Goal: Task Accomplishment & Management: Manage account settings

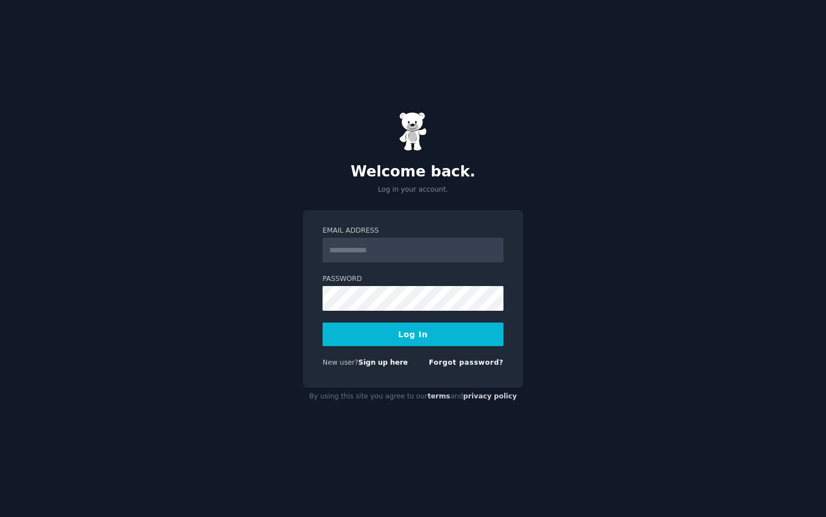
click at [391, 264] on form "Email Address Password Log In New user? Sign up here Forgot password?" at bounding box center [413, 299] width 181 height 146
click at [386, 256] on input "Email Address" at bounding box center [413, 250] width 181 height 25
type input "**********"
click at [426, 335] on button "Log In" at bounding box center [413, 335] width 181 height 24
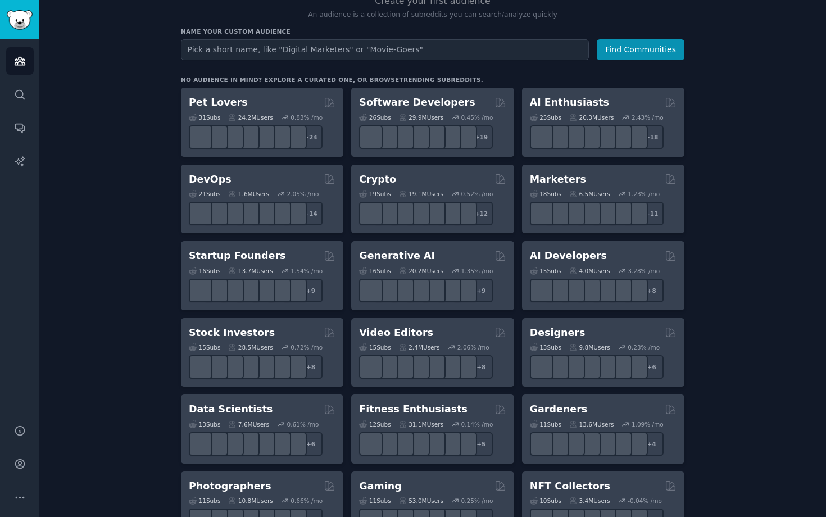
scroll to position [68, 0]
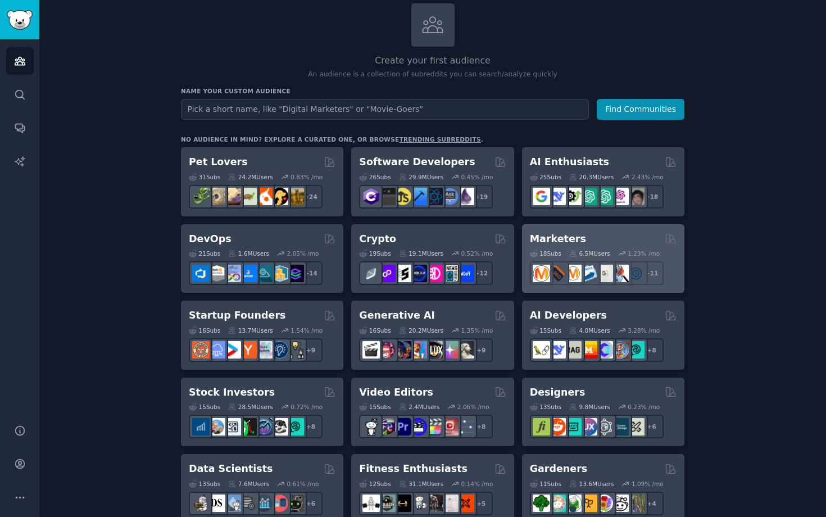
click at [585, 237] on div "Marketers Curated by GummySearch" at bounding box center [603, 239] width 147 height 14
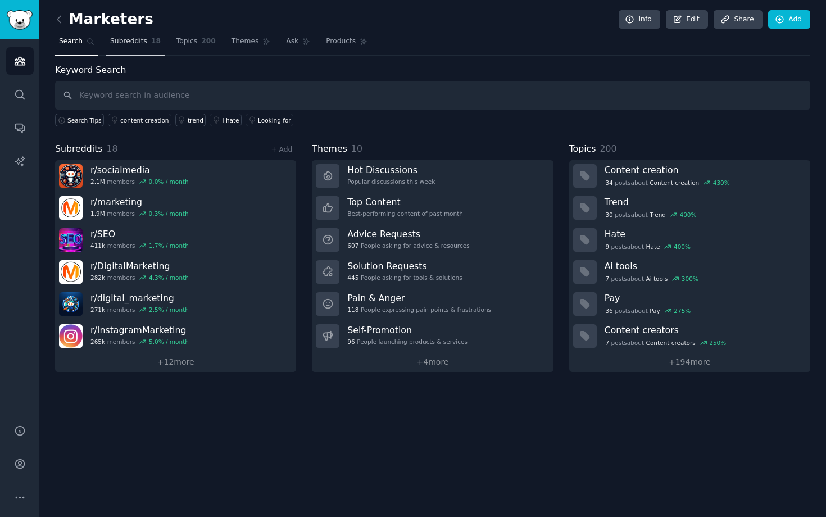
click at [137, 49] on link "Subreddits 18" at bounding box center [135, 44] width 58 height 23
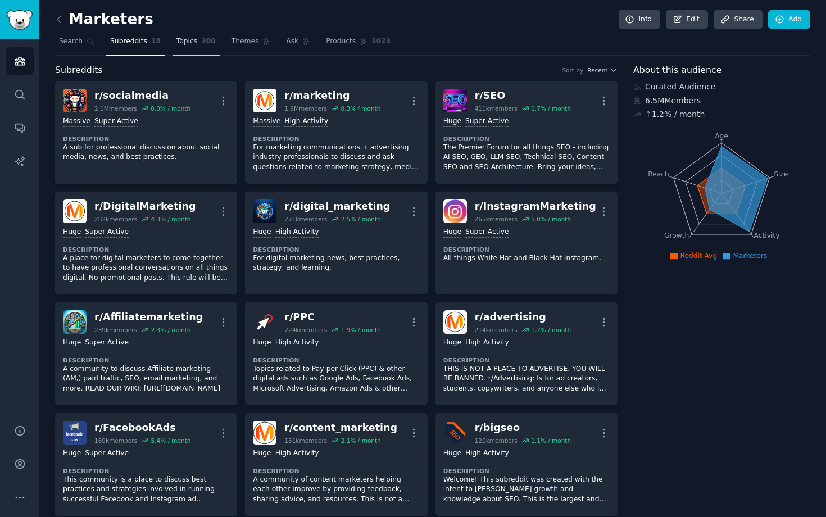
click at [195, 45] on link "Topics 200" at bounding box center [196, 44] width 47 height 23
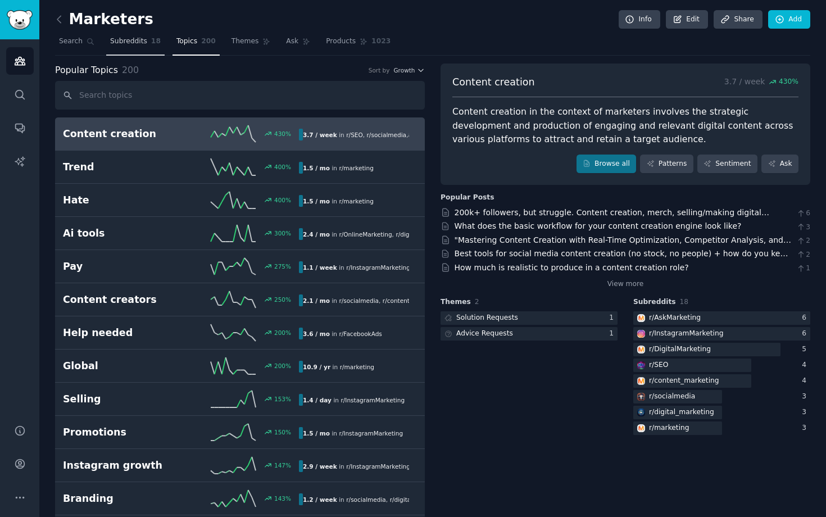
click at [125, 47] on link "Subreddits 18" at bounding box center [135, 44] width 58 height 23
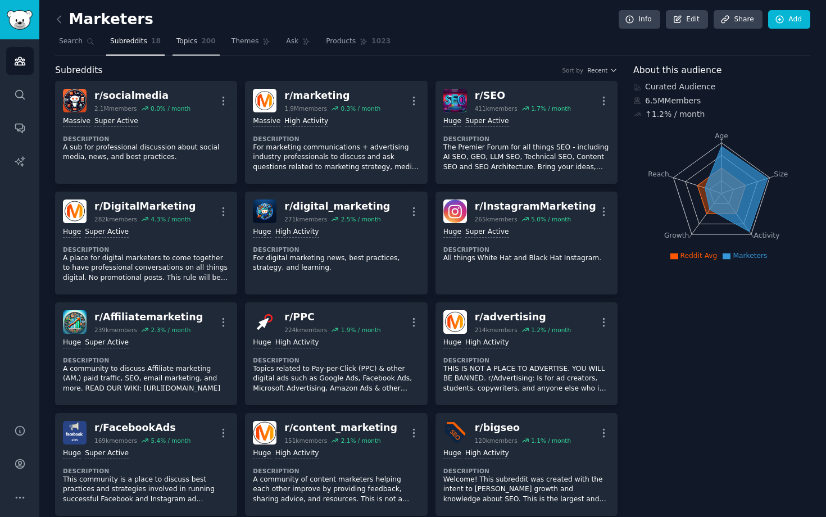
click at [208, 46] on span "200" at bounding box center [208, 42] width 15 height 10
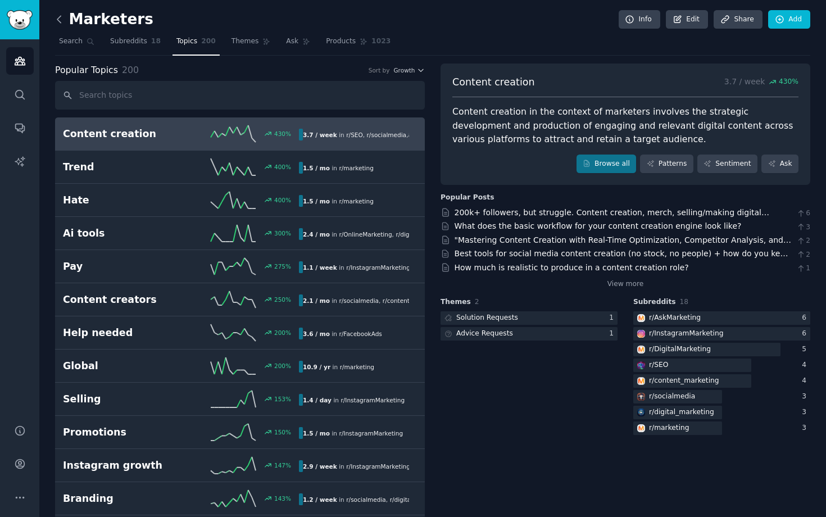
click at [62, 24] on icon at bounding box center [59, 19] width 12 height 12
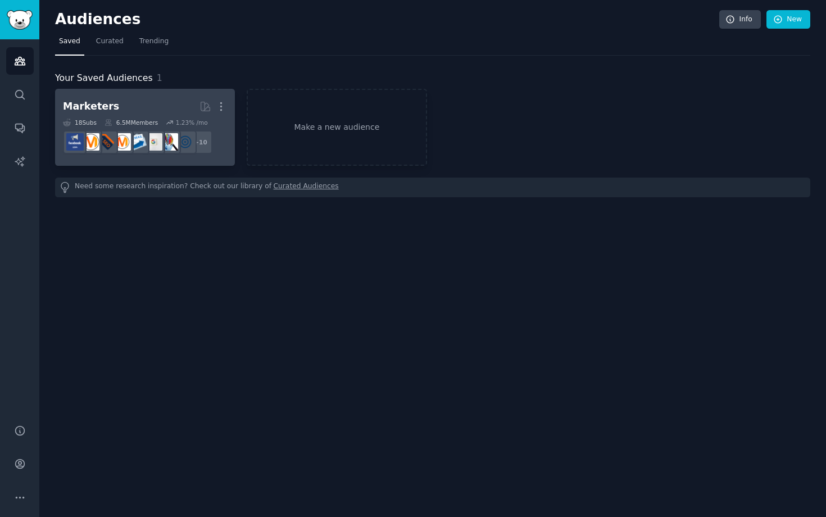
click at [161, 111] on h2 "Marketers Curated by GummySearch More" at bounding box center [145, 107] width 164 height 20
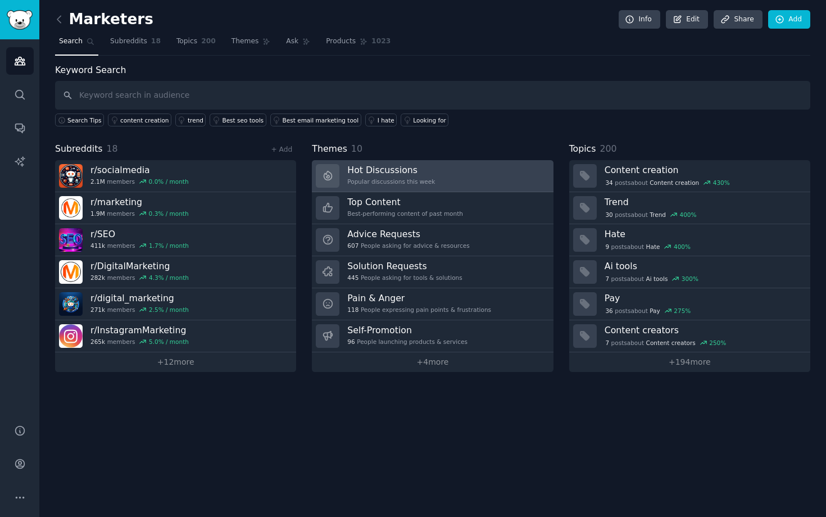
click at [372, 178] on div "Popular discussions this week" at bounding box center [391, 182] width 88 height 8
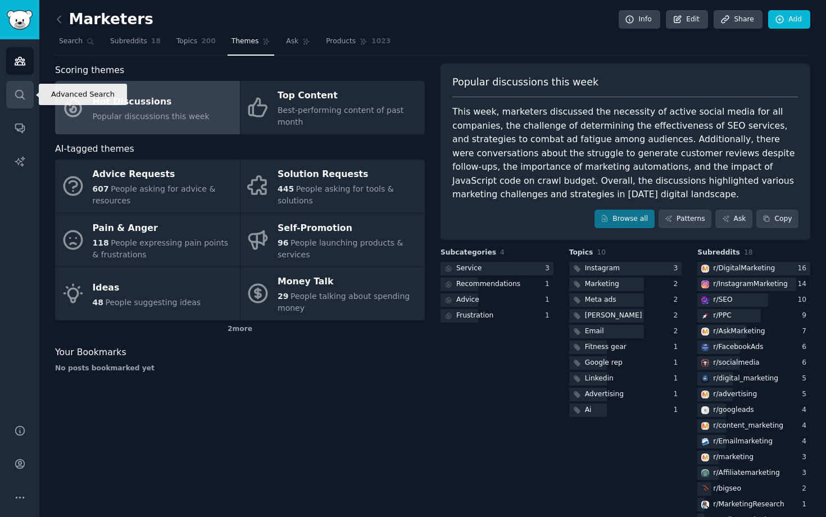
click at [30, 101] on link "Search" at bounding box center [20, 95] width 28 height 28
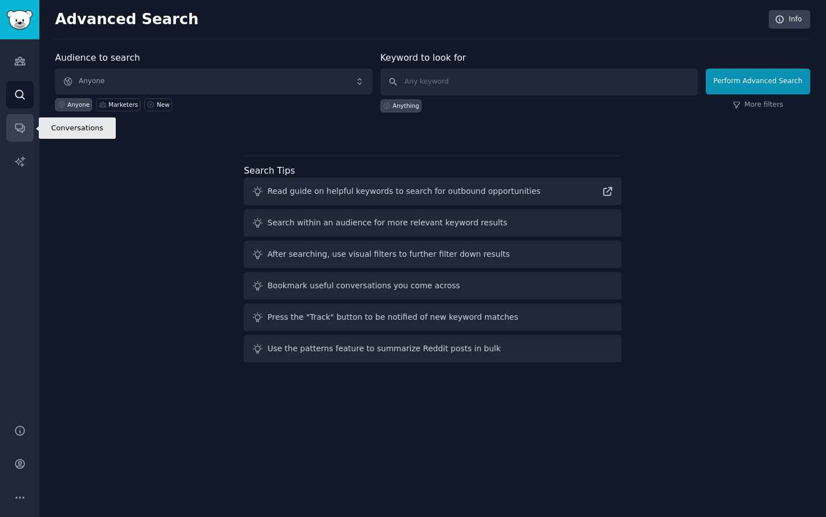
click at [21, 118] on link "Conversations" at bounding box center [20, 128] width 28 height 28
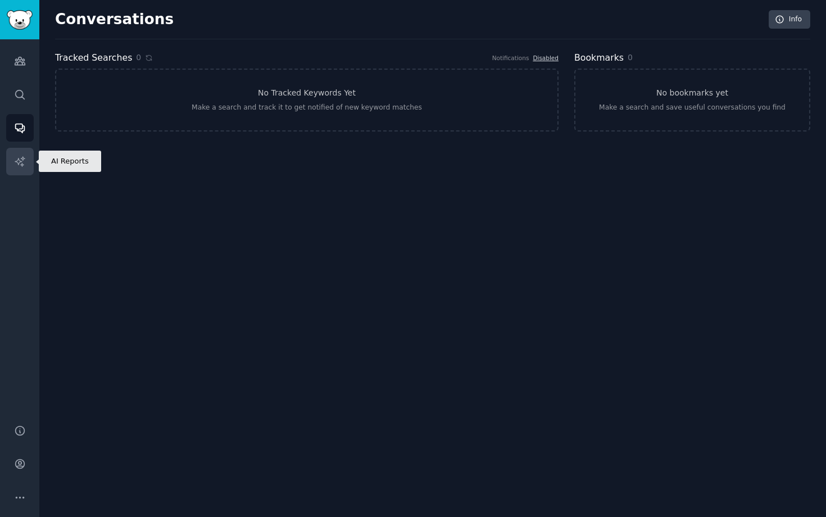
click at [23, 156] on icon "Sidebar" at bounding box center [20, 162] width 12 height 12
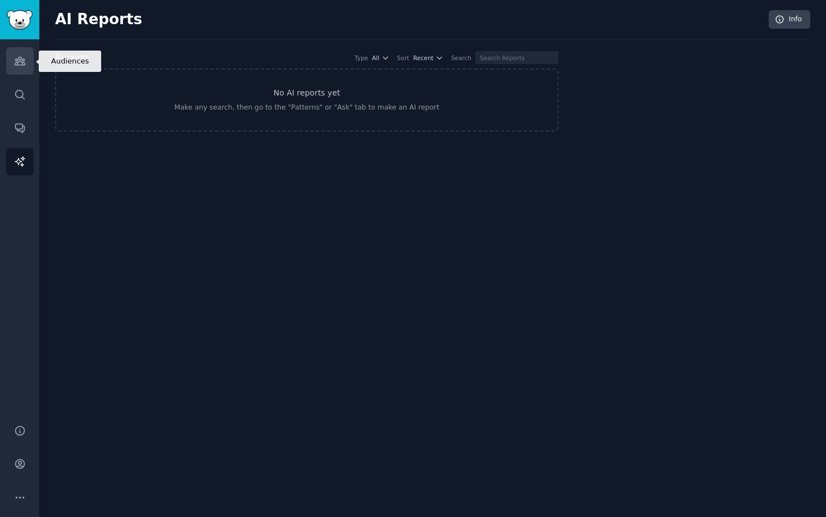
click at [16, 65] on icon "Sidebar" at bounding box center [20, 61] width 12 height 12
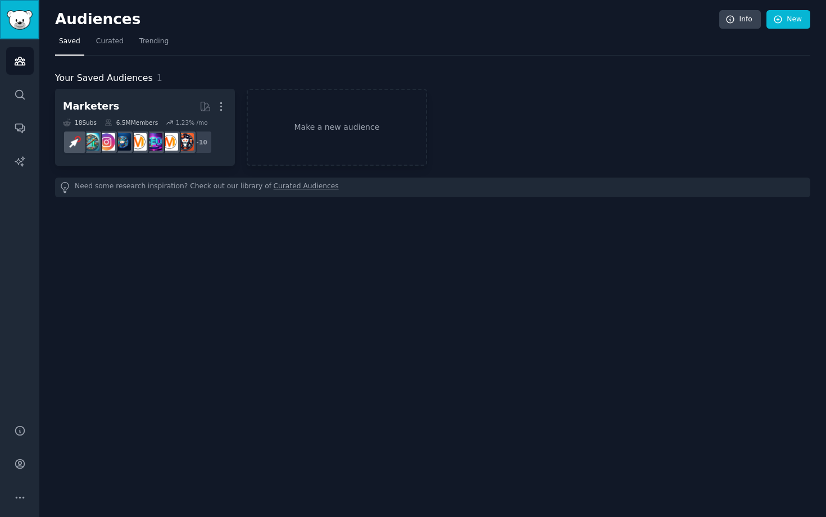
click at [20, 32] on link "Sidebar" at bounding box center [19, 19] width 39 height 39
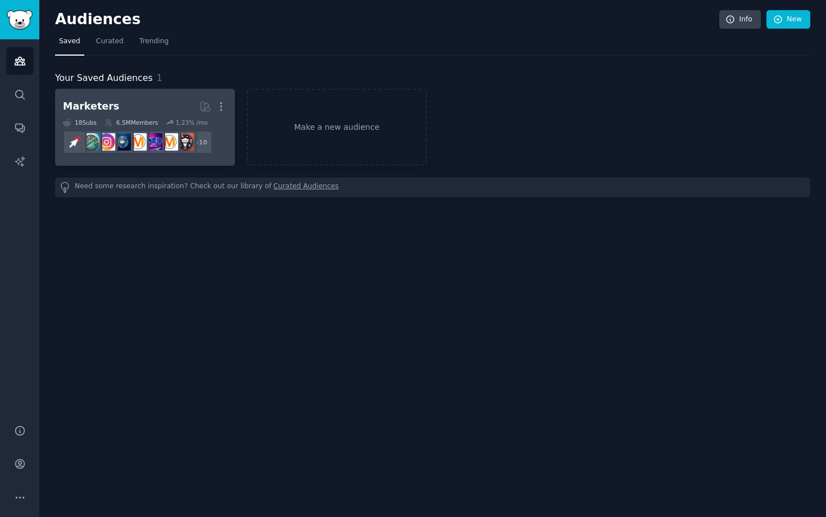
click at [139, 108] on h2 "Marketers More" at bounding box center [145, 107] width 164 height 20
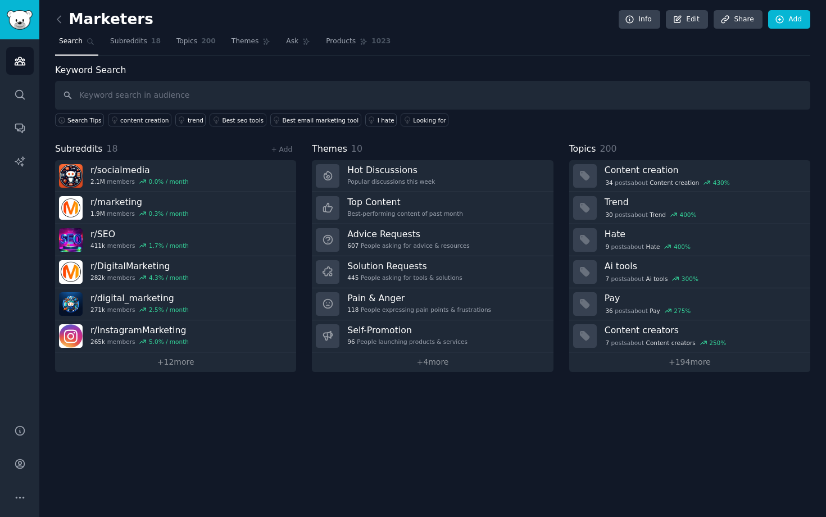
click at [63, 26] on link at bounding box center [62, 20] width 14 height 18
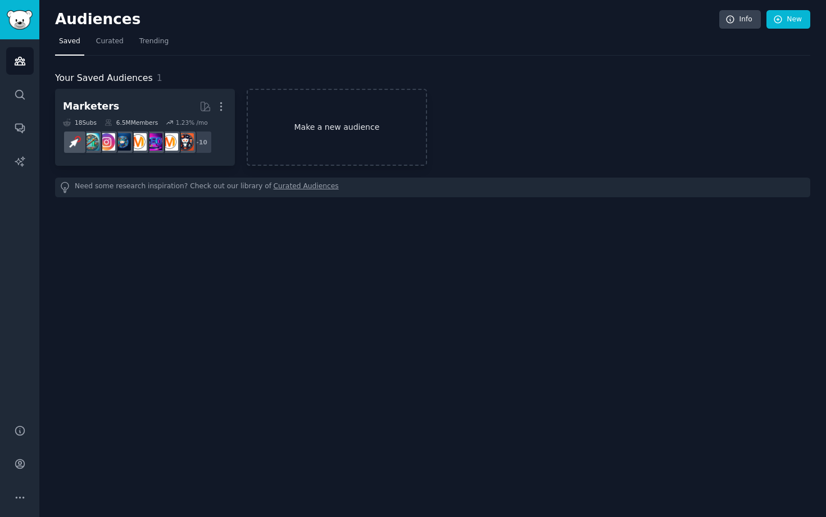
click at [322, 129] on link "Make a new audience" at bounding box center [337, 127] width 180 height 77
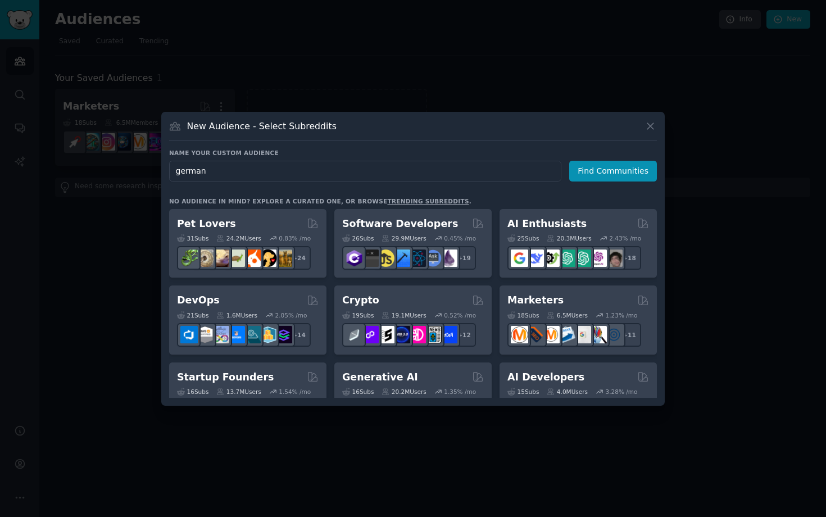
type input "[GEOGRAPHIC_DATA]"
click at [595, 176] on button "Find Communities" at bounding box center [613, 171] width 88 height 21
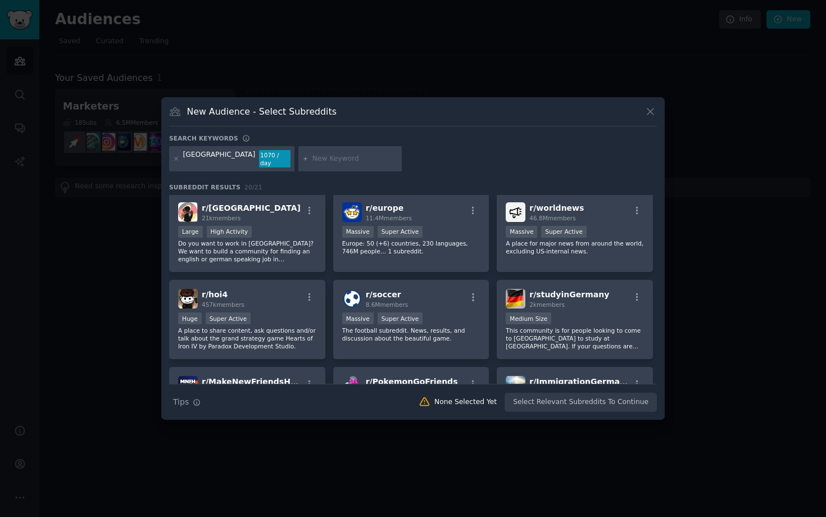
scroll to position [131, 0]
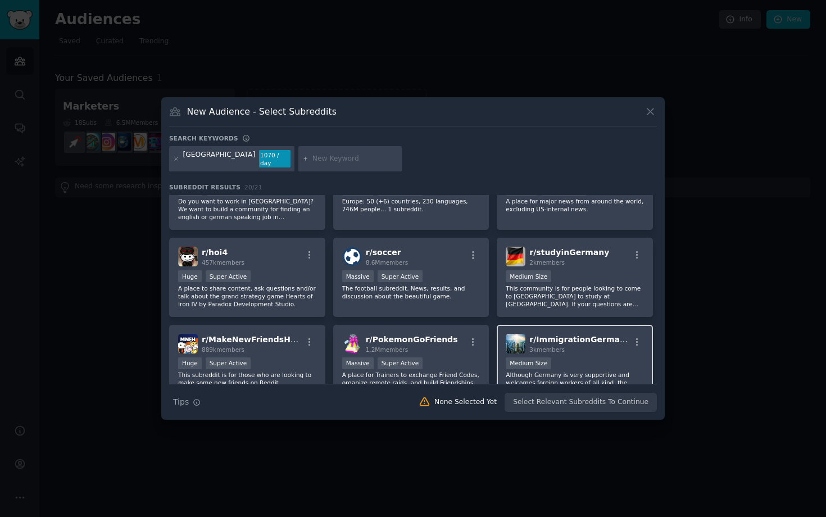
click at [544, 335] on span "r/ ImmigrationGermany" at bounding box center [579, 339] width 101 height 9
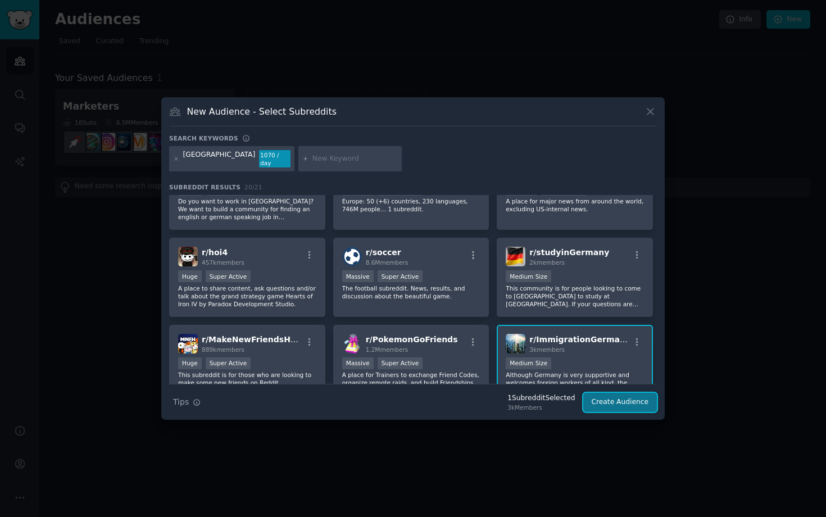
click at [614, 393] on button "Create Audience" at bounding box center [620, 402] width 74 height 19
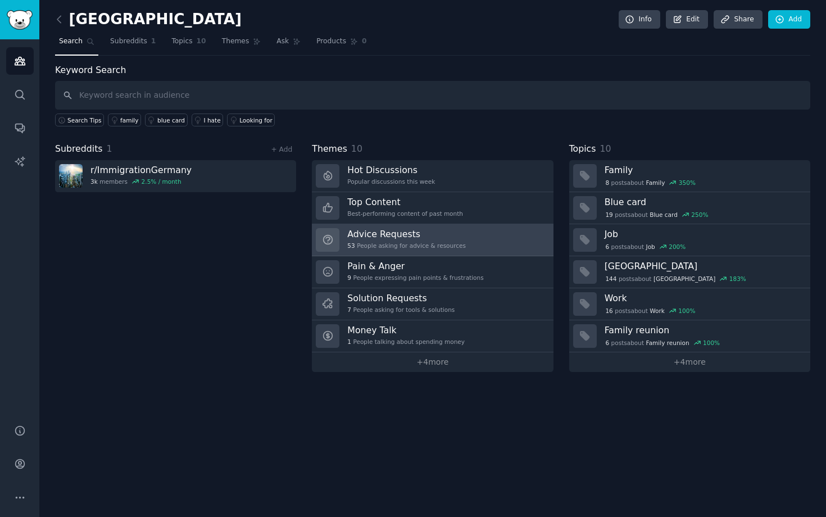
click at [398, 242] on div "53 People asking for advice & resources" at bounding box center [406, 246] width 119 height 8
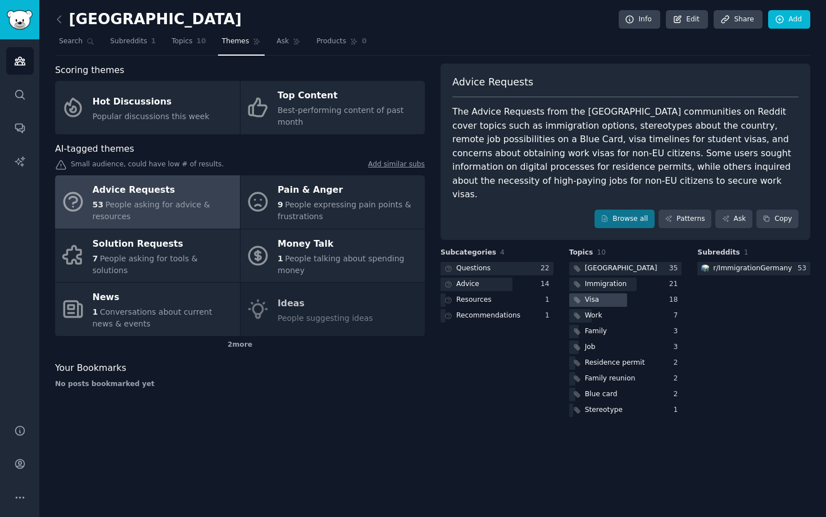
click at [601, 293] on div at bounding box center [598, 300] width 58 height 14
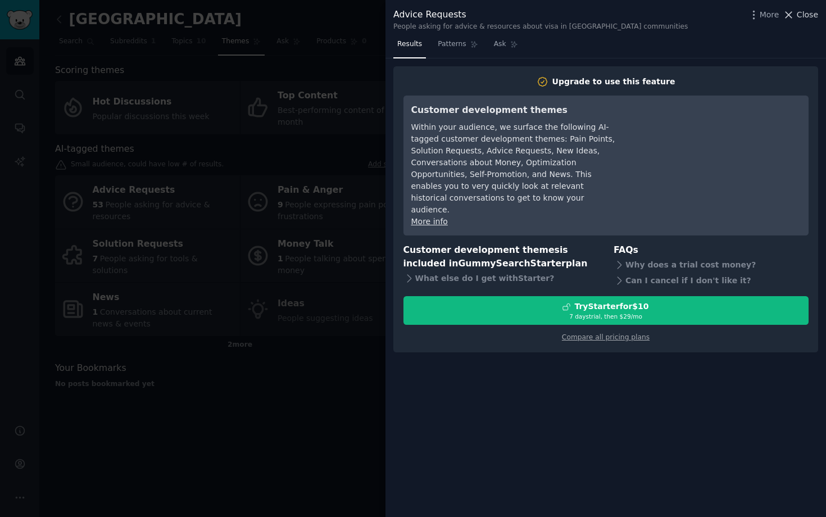
click at [796, 17] on button "Close" at bounding box center [800, 15] width 35 height 12
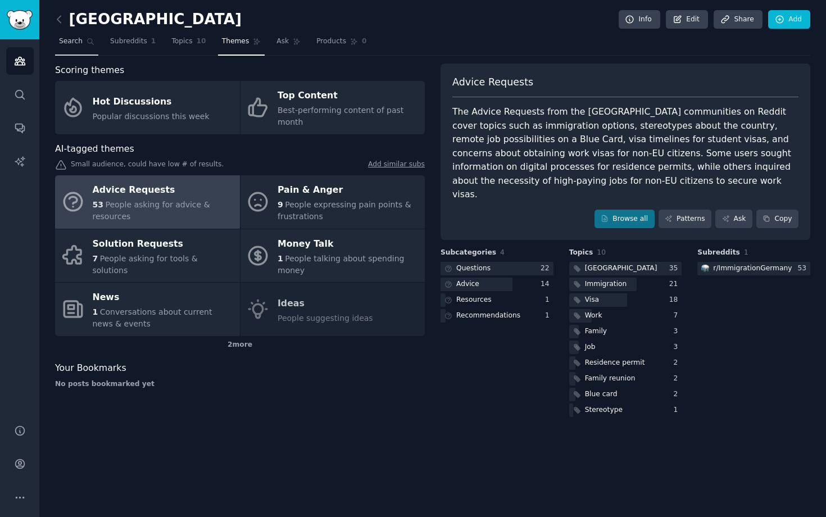
click at [78, 43] on span "Search" at bounding box center [71, 42] width 24 height 10
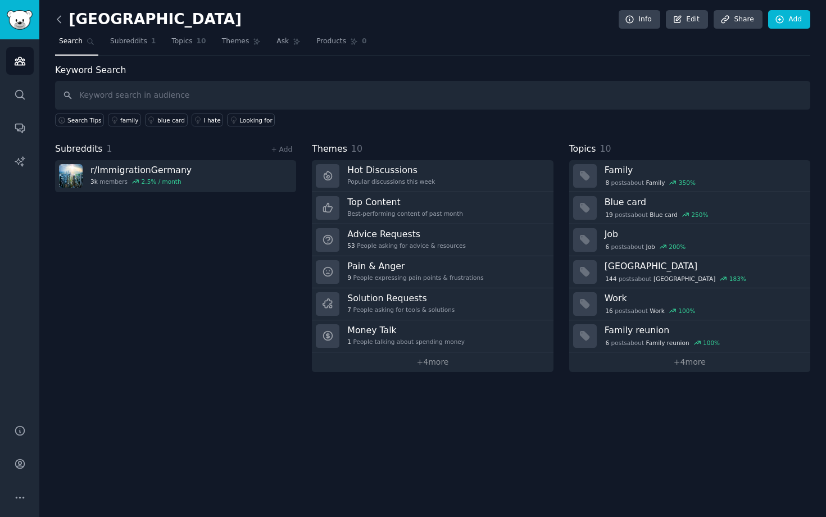
click at [64, 21] on icon at bounding box center [59, 19] width 12 height 12
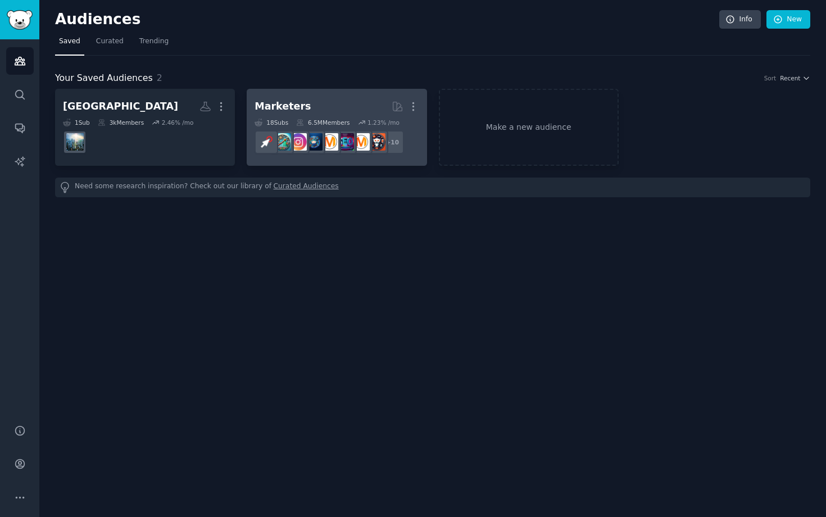
click at [328, 105] on h2 "Marketers More" at bounding box center [337, 107] width 164 height 20
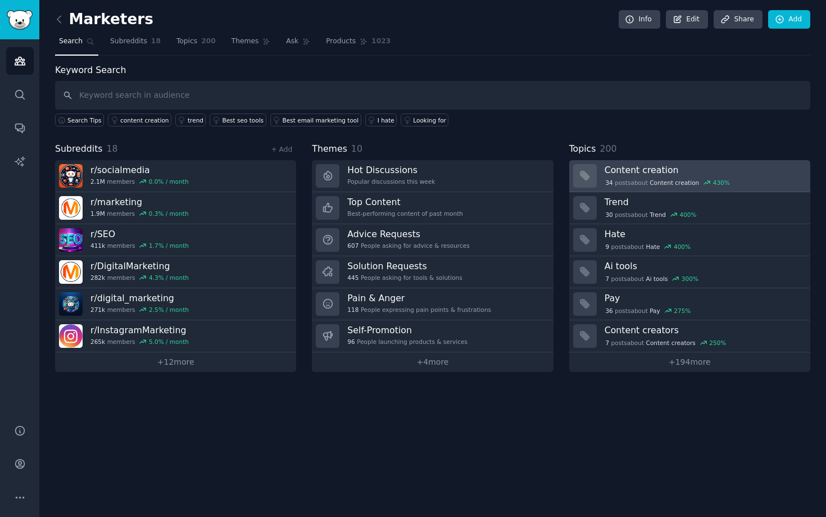
click at [671, 174] on h3 "Content creation" at bounding box center [704, 170] width 198 height 12
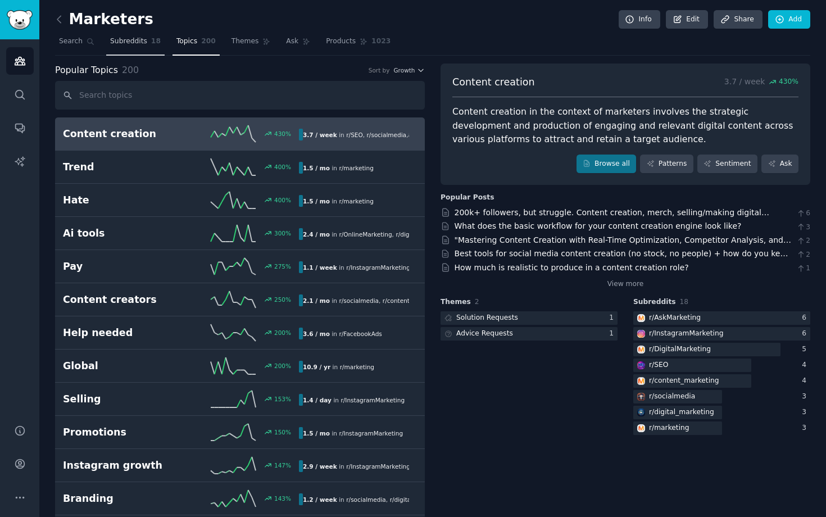
click at [124, 47] on link "Subreddits 18" at bounding box center [135, 44] width 58 height 23
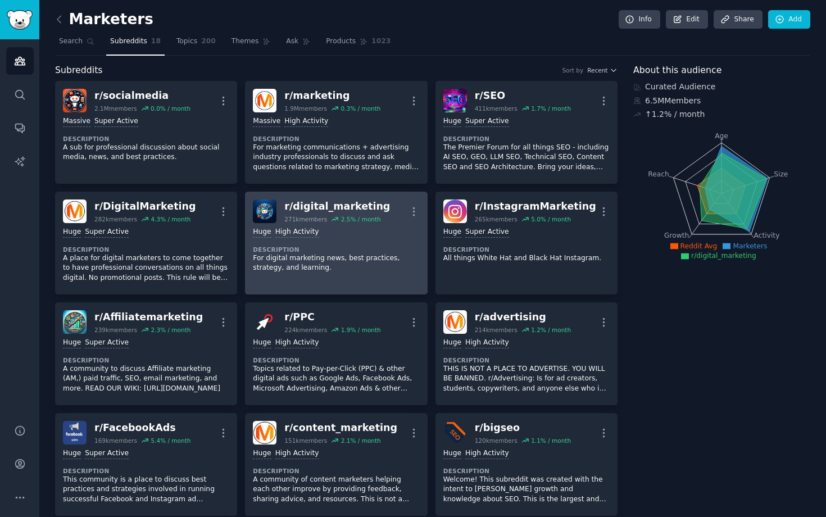
click at [322, 208] on div "r/ digital_marketing" at bounding box center [337, 206] width 106 height 14
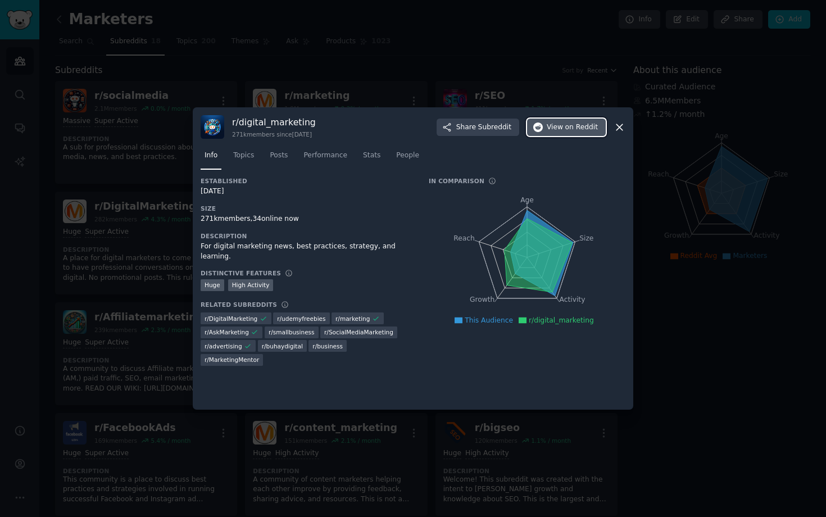
click at [556, 128] on span "View on Reddit" at bounding box center [572, 127] width 51 height 10
click at [624, 124] on icon at bounding box center [620, 127] width 12 height 12
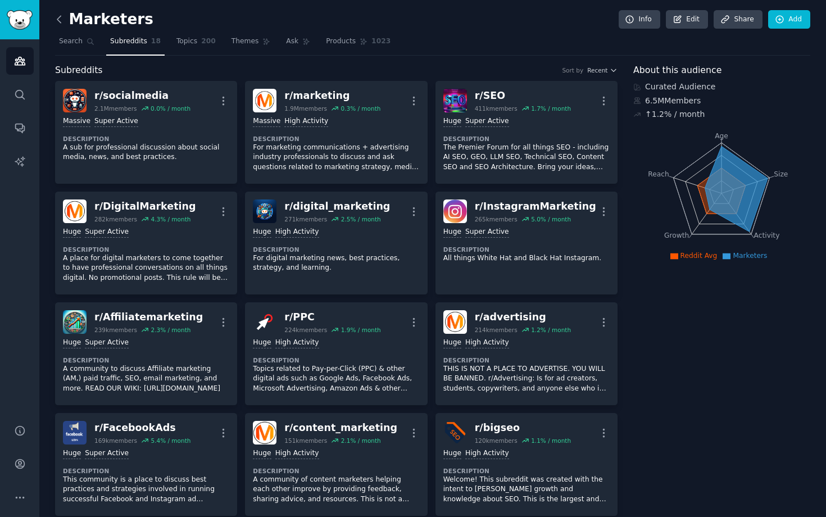
click at [57, 13] on icon at bounding box center [59, 19] width 12 height 12
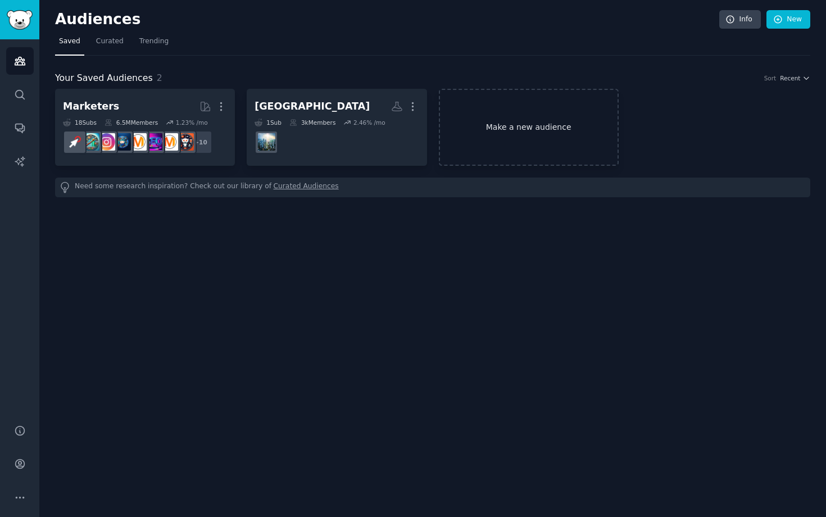
click at [519, 108] on link "Make a new audience" at bounding box center [529, 127] width 180 height 77
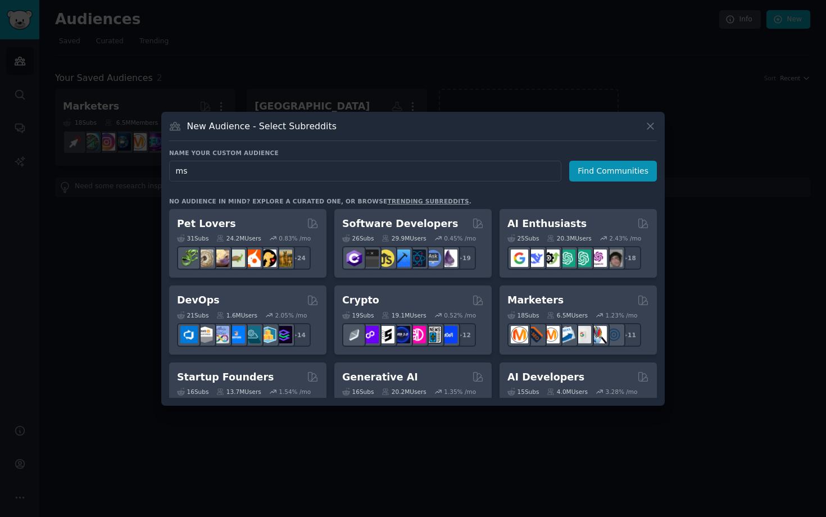
type input "msp"
click at [638, 171] on button "Find Communities" at bounding box center [613, 171] width 88 height 21
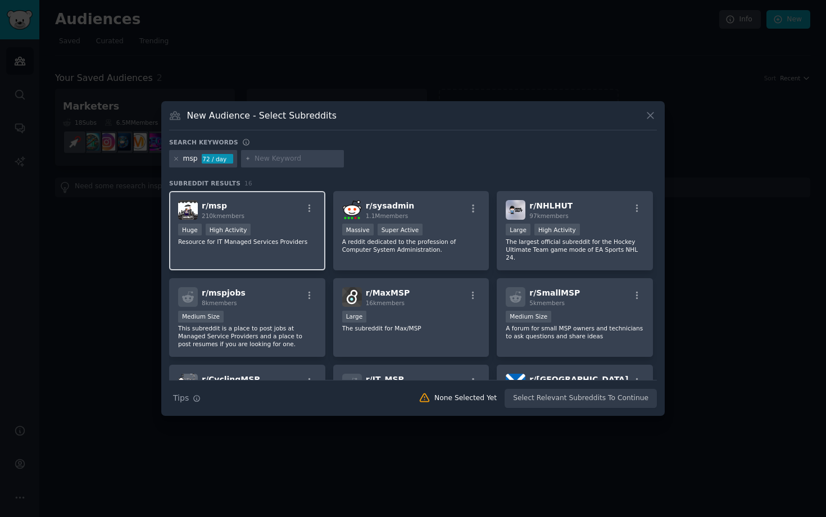
click at [279, 212] on div "r/ msp 210k members" at bounding box center [247, 210] width 138 height 20
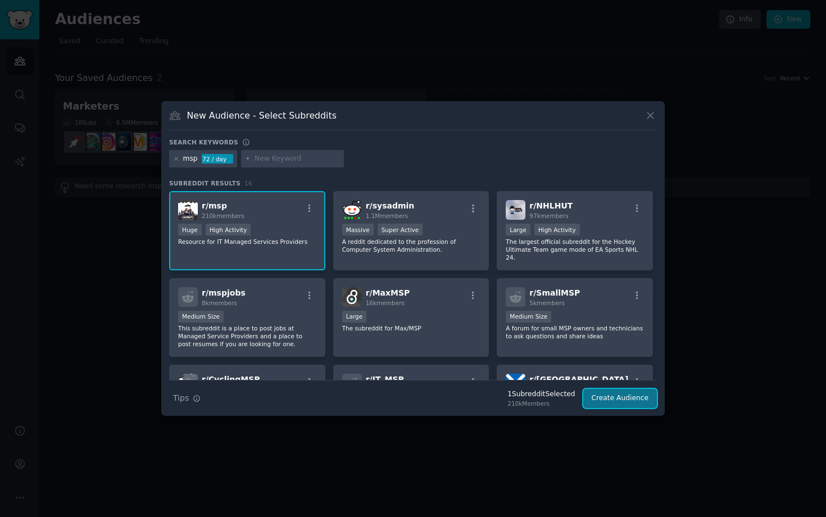
click at [625, 405] on button "Create Audience" at bounding box center [620, 398] width 74 height 19
